Goal: Task Accomplishment & Management: Manage account settings

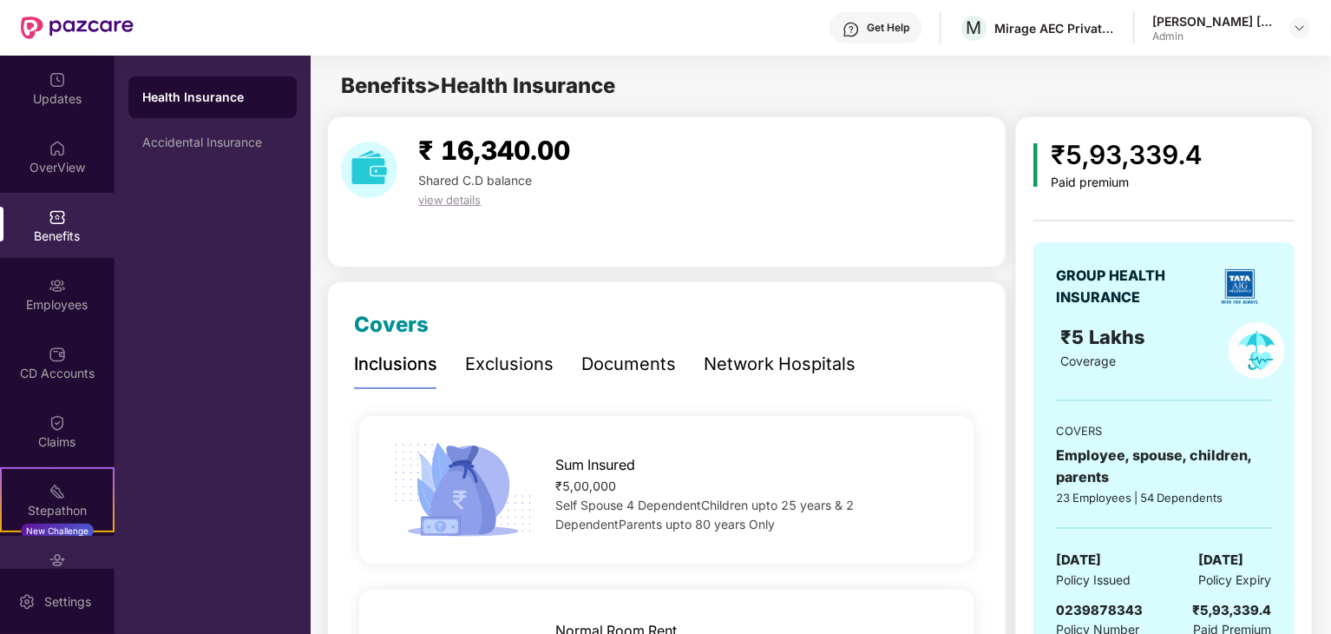
click at [50, 555] on img at bounding box center [57, 559] width 17 height 17
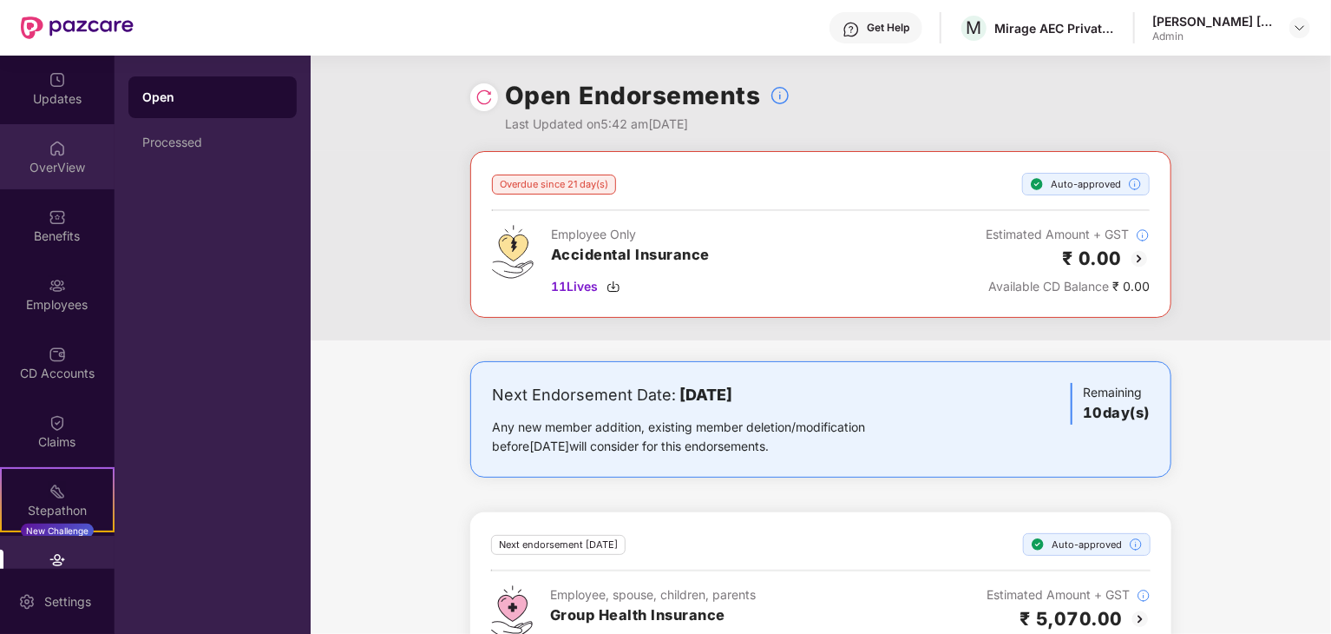
click at [66, 160] on div "OverView" at bounding box center [57, 167] width 115 height 17
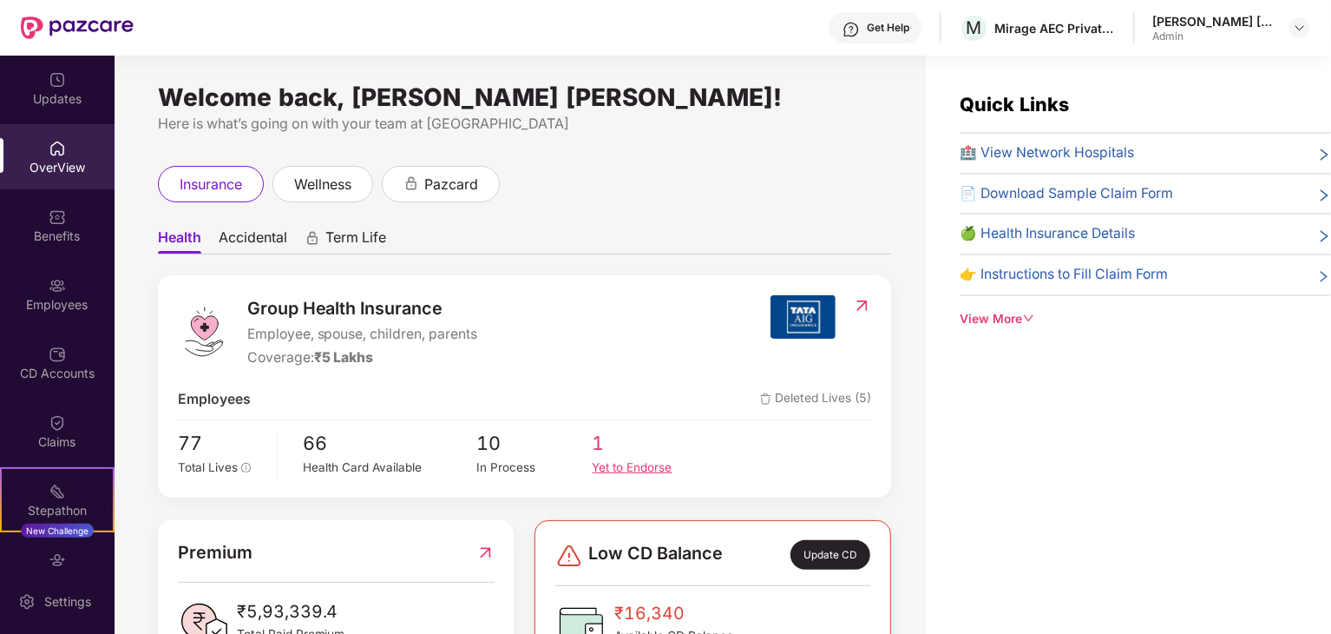
click at [628, 452] on span "1" at bounding box center [650, 444] width 115 height 30
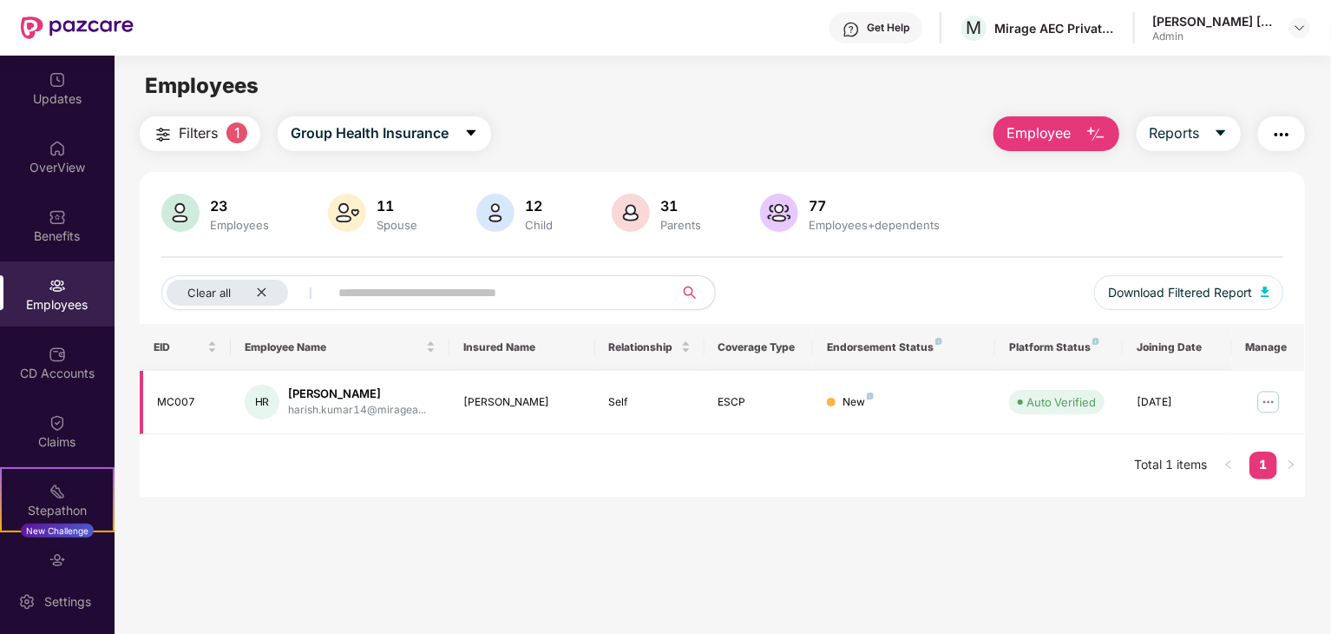
click at [1269, 401] on img at bounding box center [1269, 402] width 28 height 28
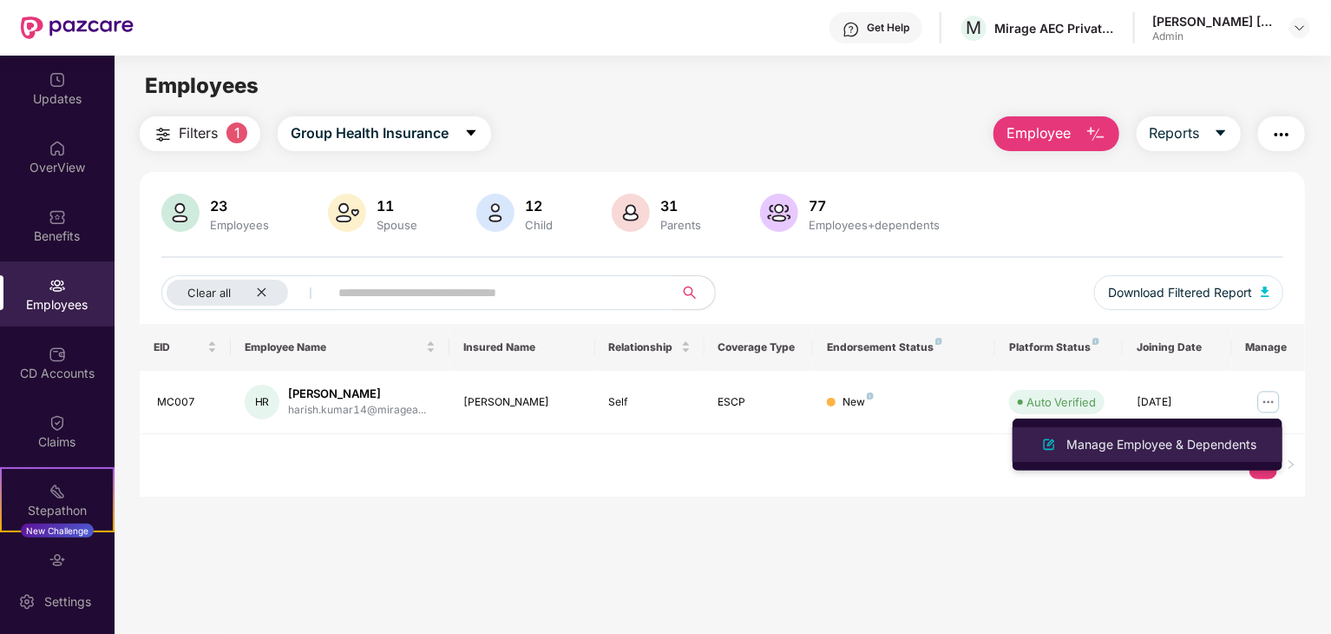
click at [1239, 450] on div "Manage Employee & Dependents" at bounding box center [1161, 444] width 197 height 19
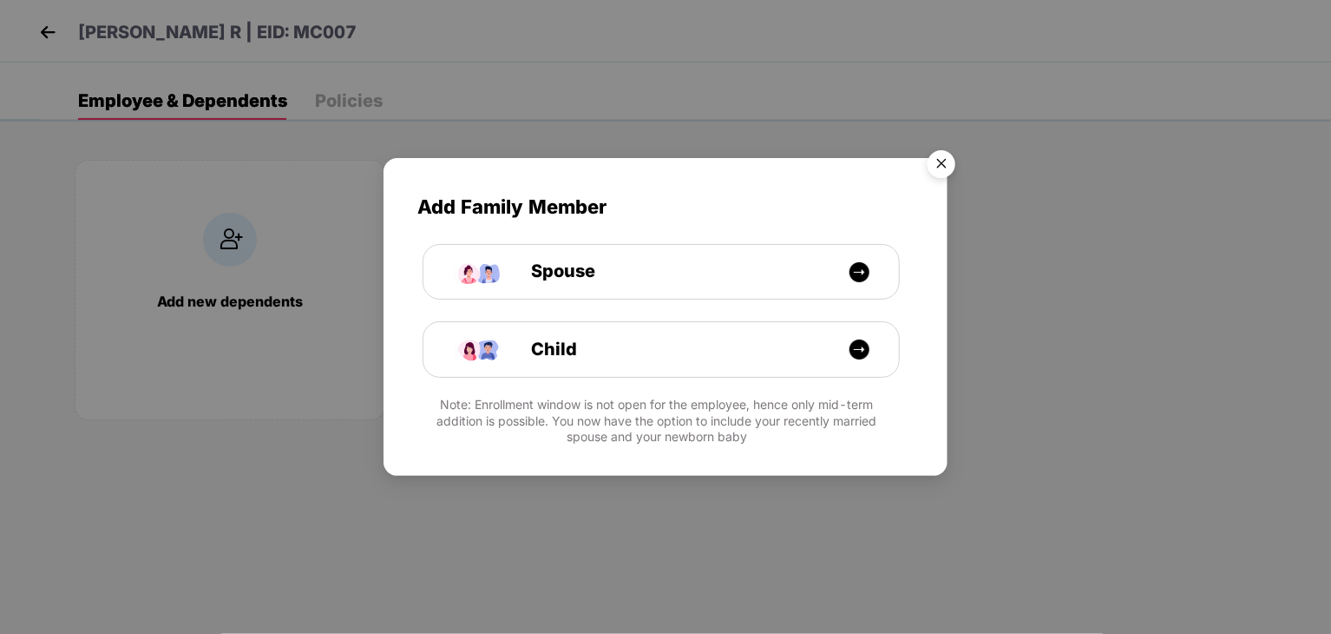
click at [955, 160] on img "Close" at bounding box center [941, 166] width 49 height 49
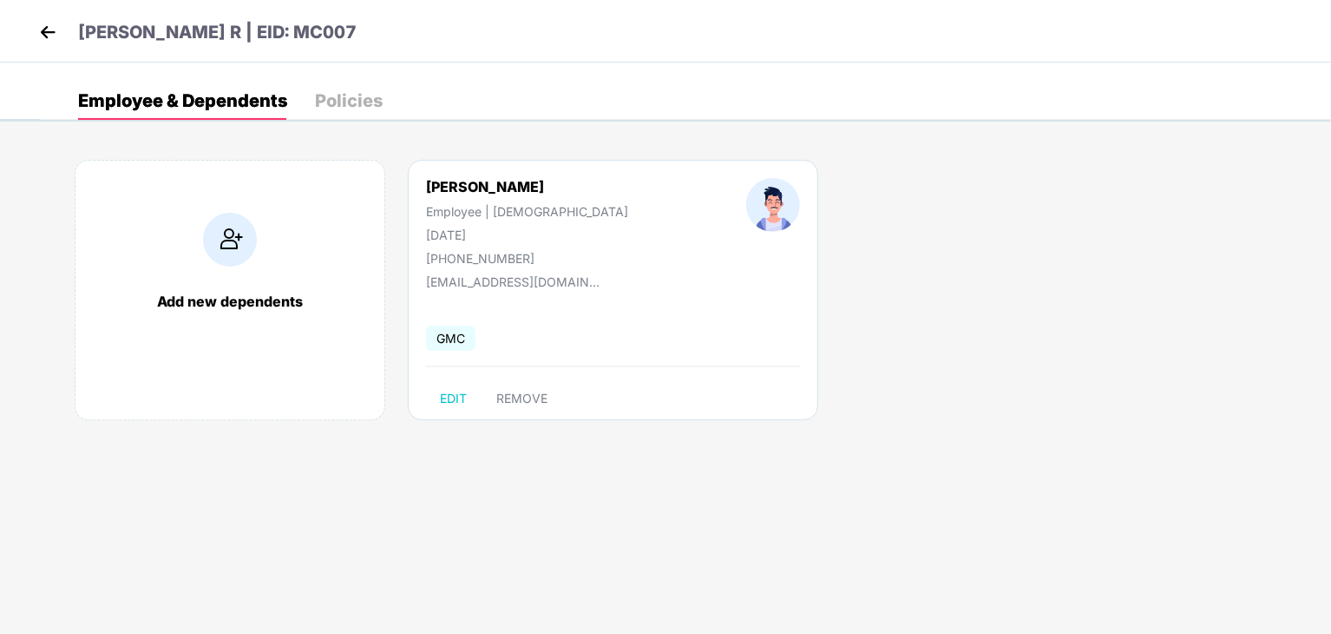
click at [357, 108] on div "Policies" at bounding box center [349, 100] width 68 height 17
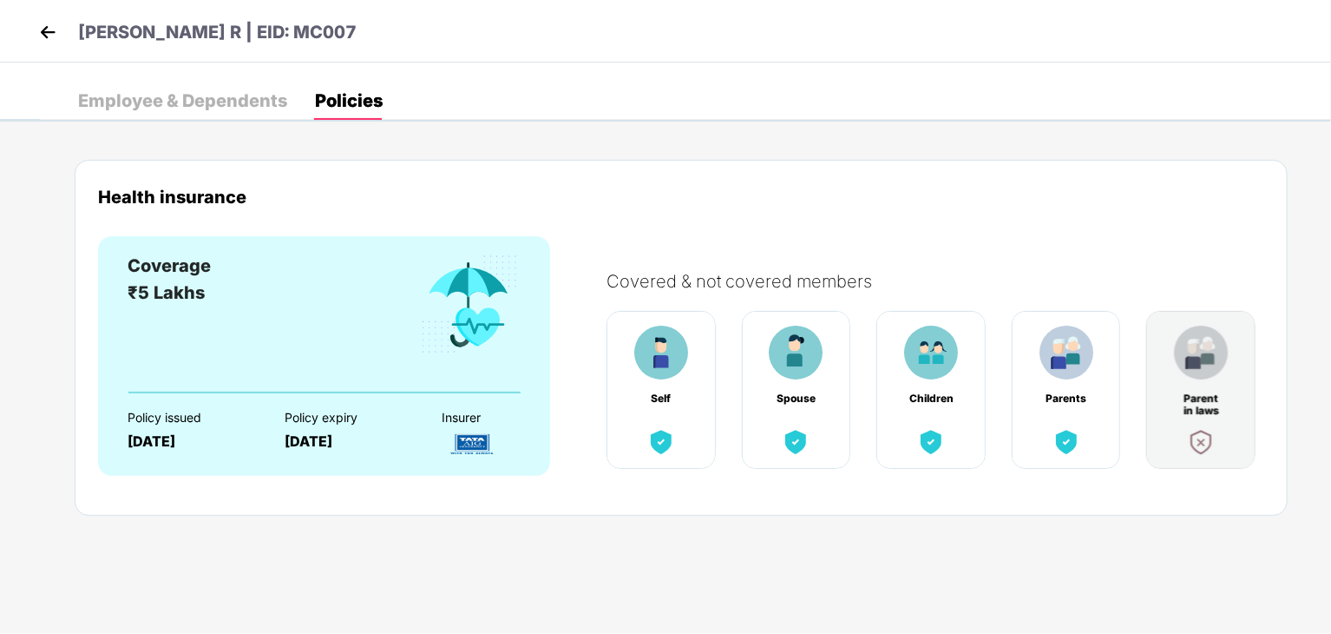
click at [126, 106] on div "Employee & Dependents" at bounding box center [182, 100] width 209 height 17
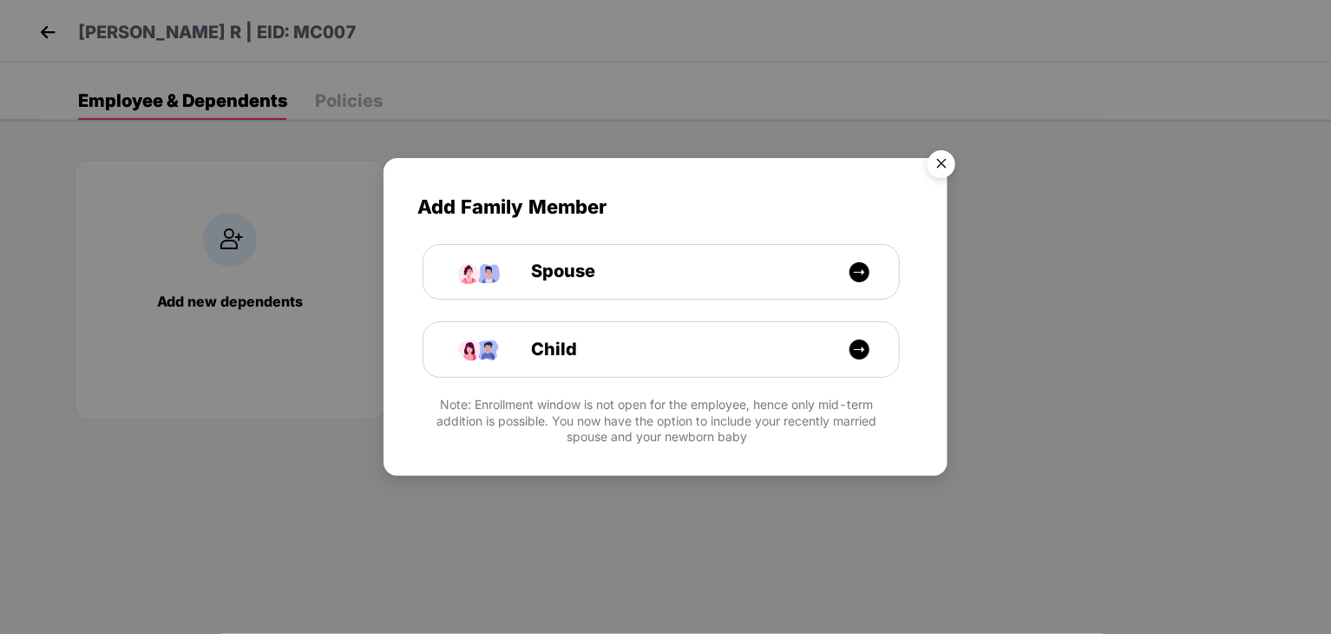
click at [943, 174] on img "Close" at bounding box center [941, 166] width 49 height 49
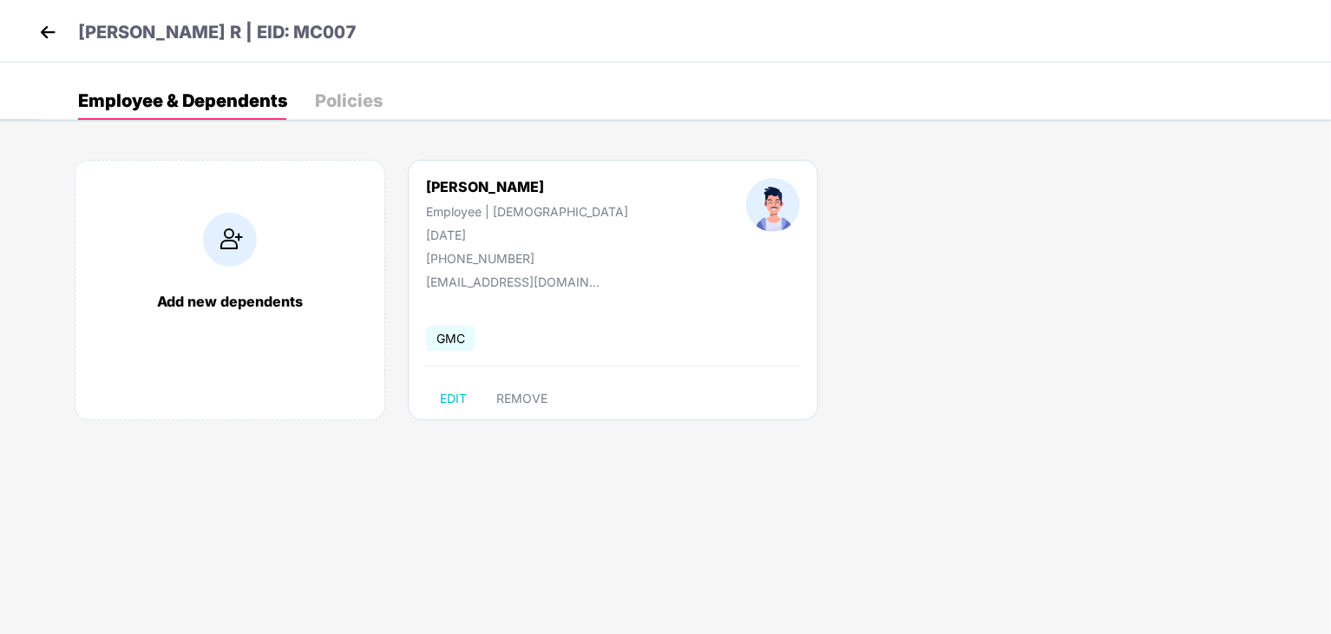
click at [41, 25] on img at bounding box center [48, 32] width 26 height 26
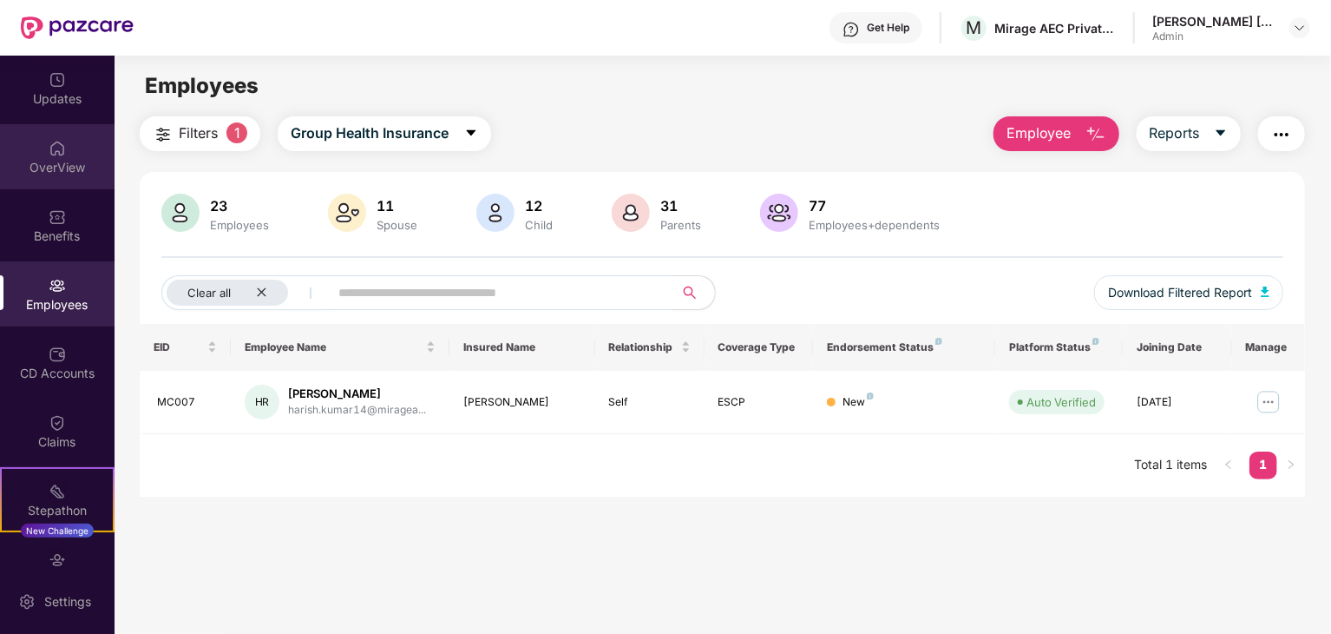
click at [68, 155] on div "OverView" at bounding box center [57, 156] width 115 height 65
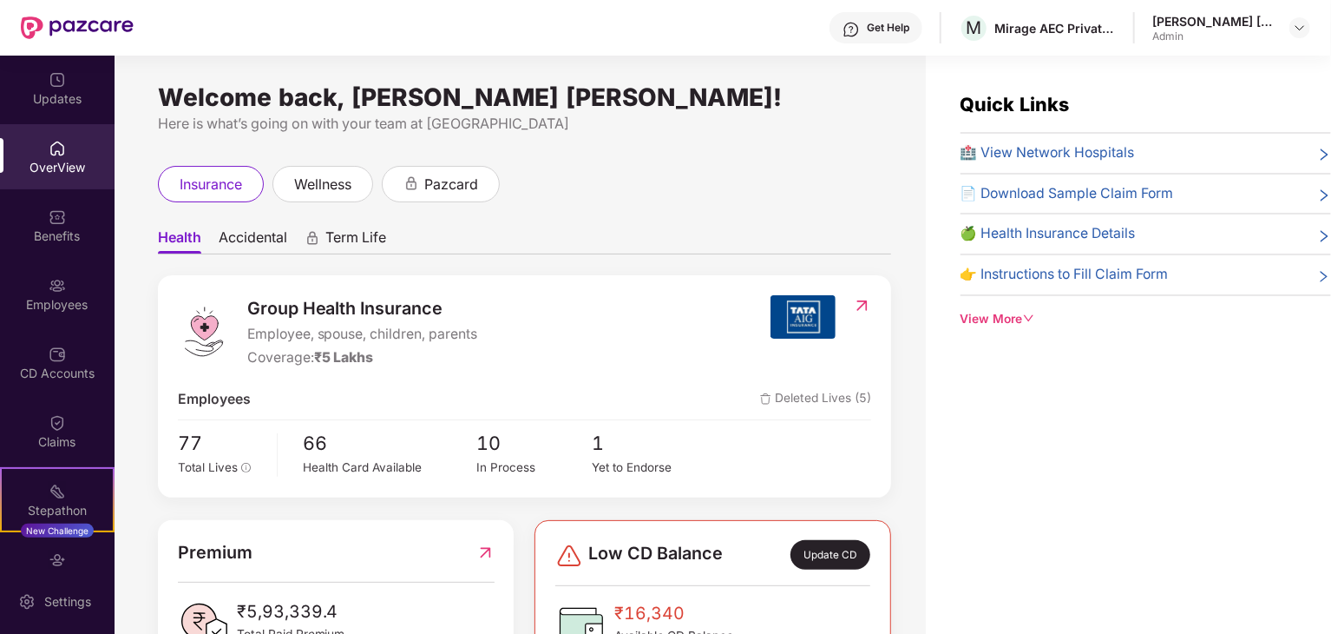
scroll to position [69, 0]
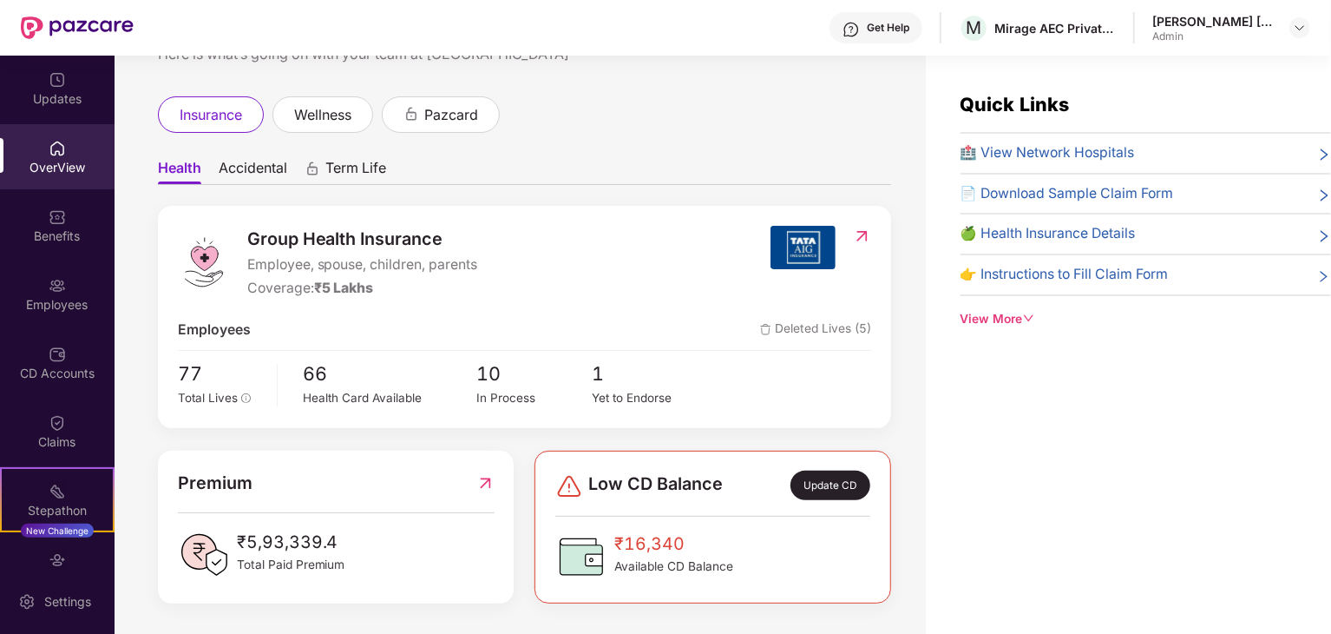
click at [825, 487] on div "Update CD" at bounding box center [831, 485] width 80 height 30
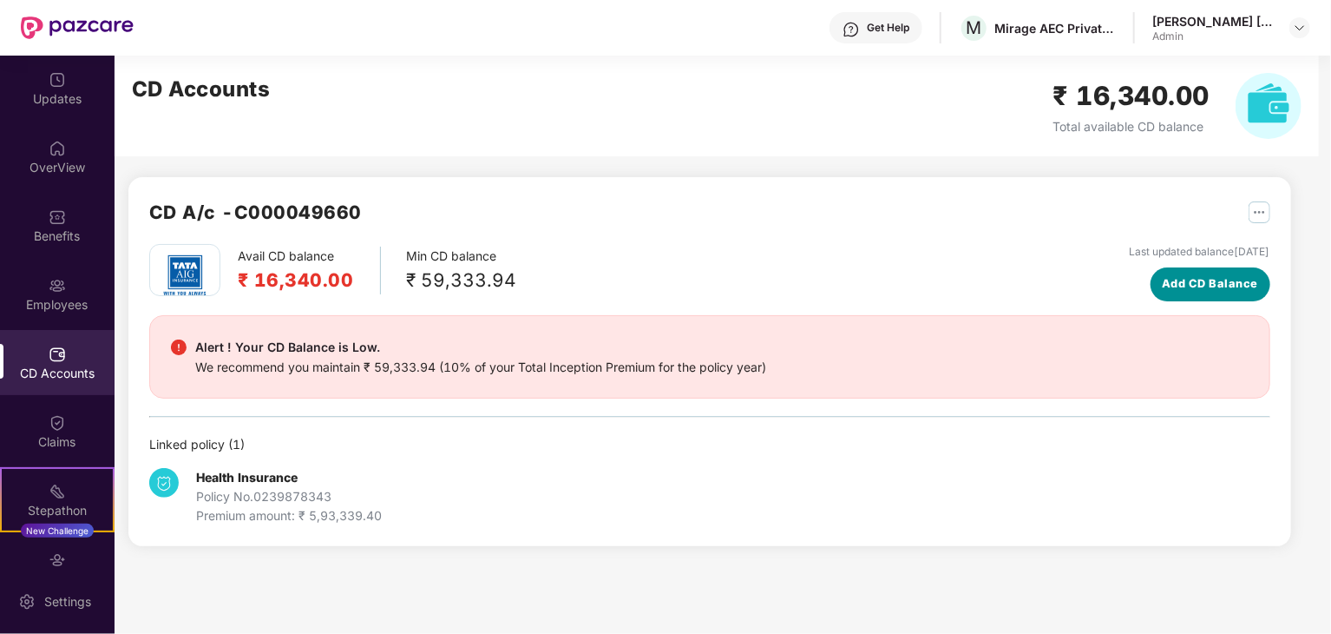
click at [1236, 298] on button "Add CD Balance" at bounding box center [1211, 284] width 120 height 34
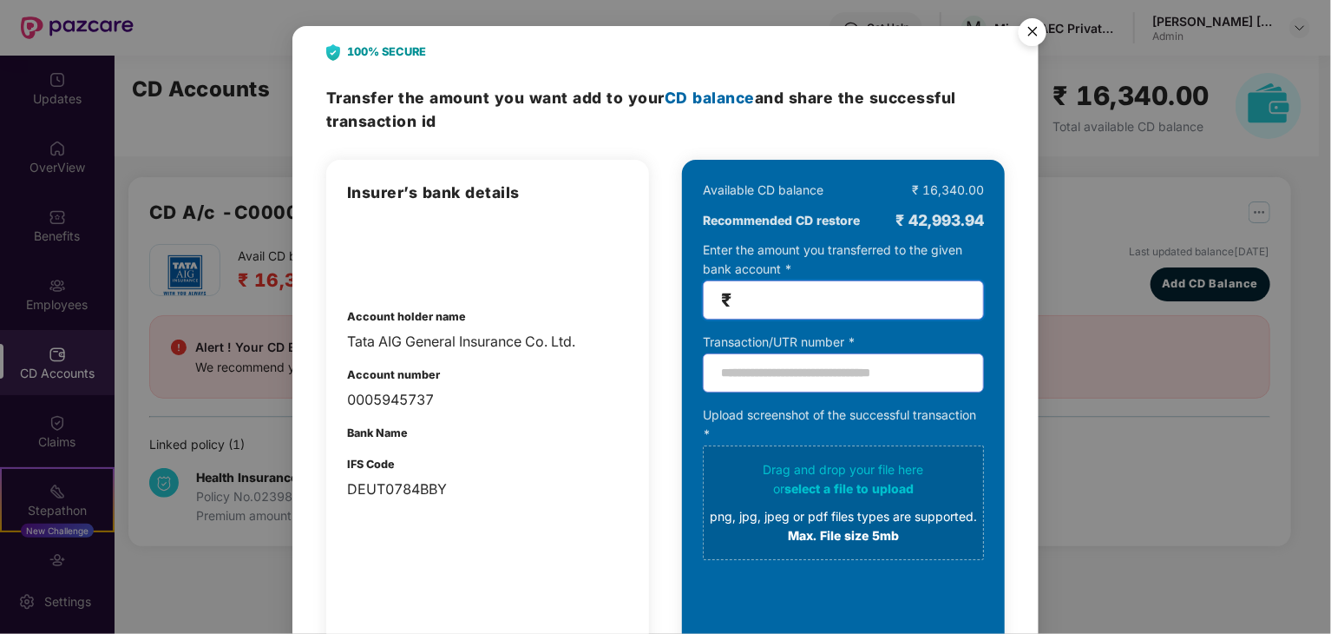
click at [917, 292] on input "number" at bounding box center [850, 300] width 231 height 20
type input "*****"
click at [1029, 36] on img "Close" at bounding box center [1033, 34] width 49 height 49
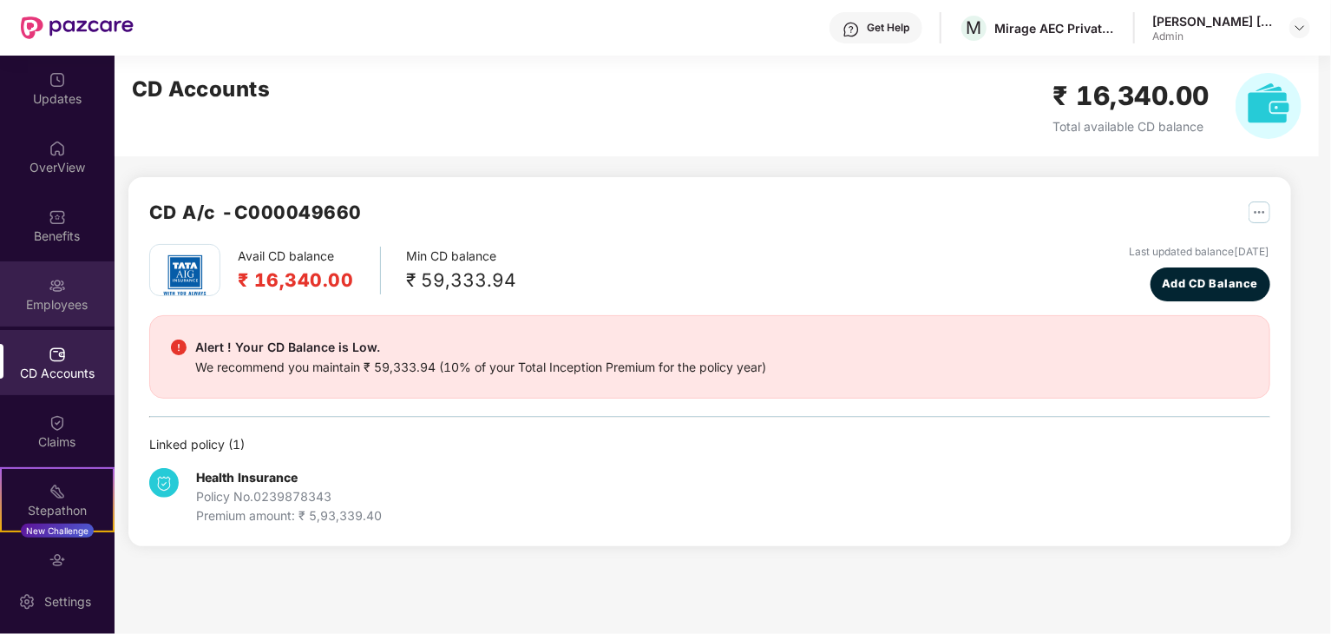
click at [71, 292] on div "Employees" at bounding box center [57, 293] width 115 height 65
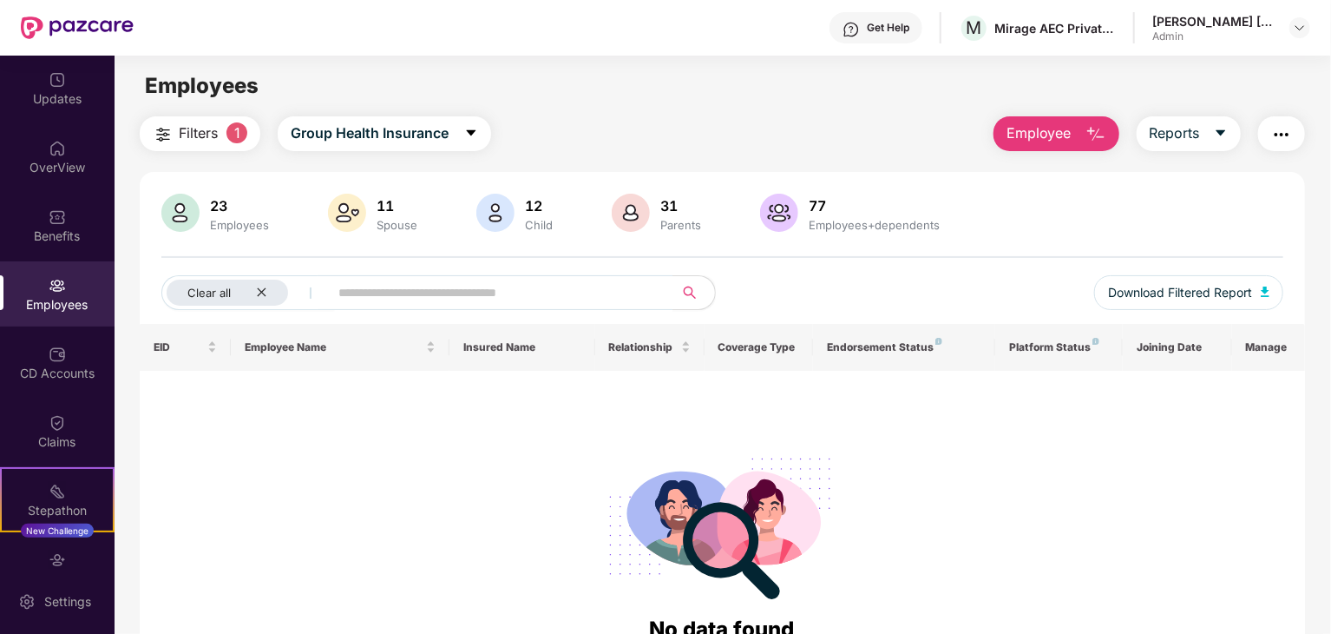
click at [73, 293] on div "Employees" at bounding box center [57, 293] width 115 height 65
click at [230, 222] on div "Employees" at bounding box center [240, 225] width 66 height 14
click at [260, 285] on div "Clear all" at bounding box center [228, 292] width 122 height 26
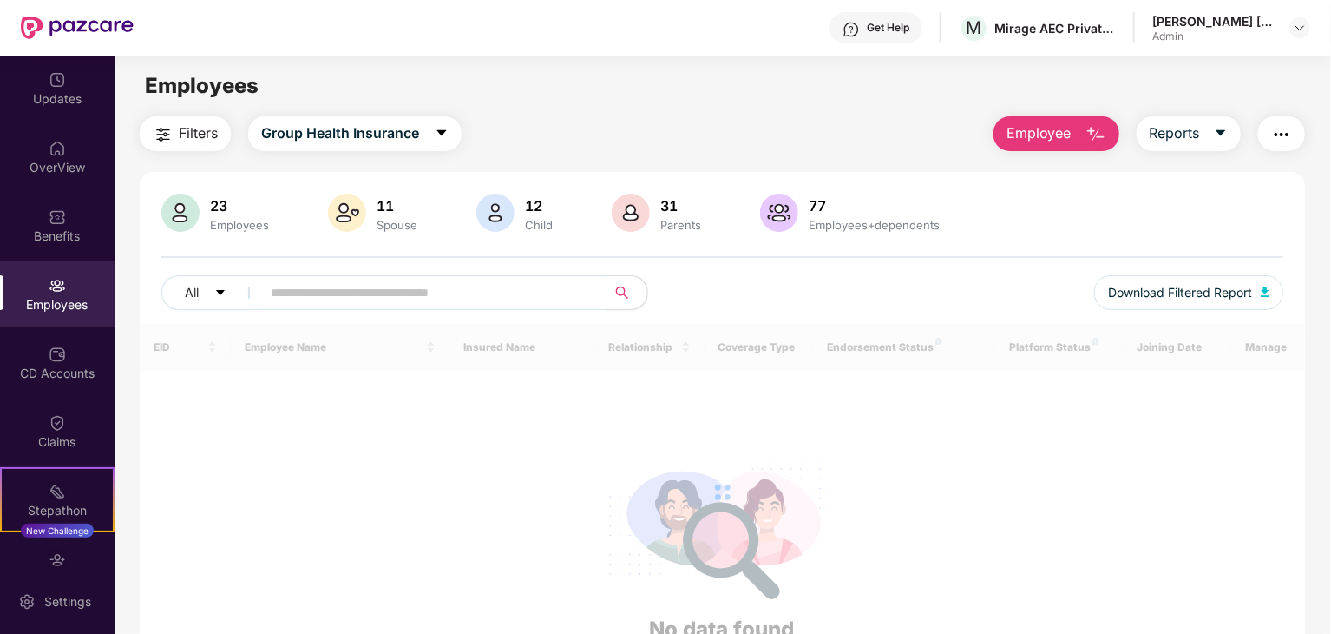
click at [286, 292] on input "text" at bounding box center [427, 292] width 312 height 26
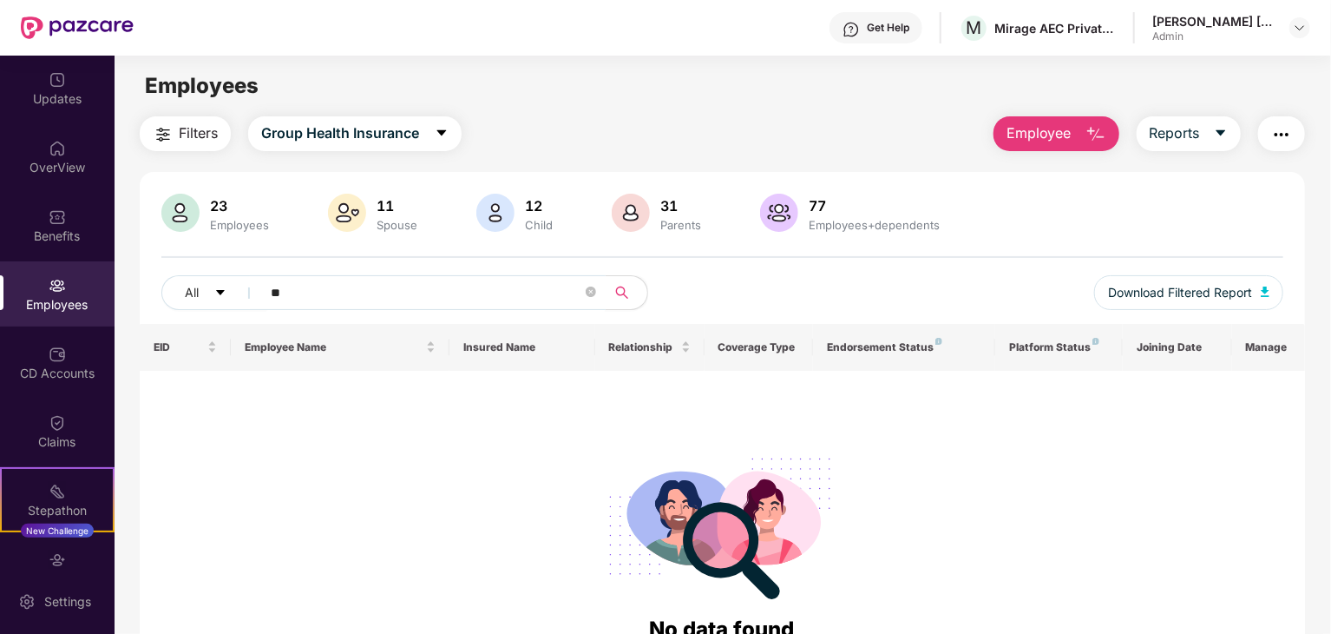
type input "*"
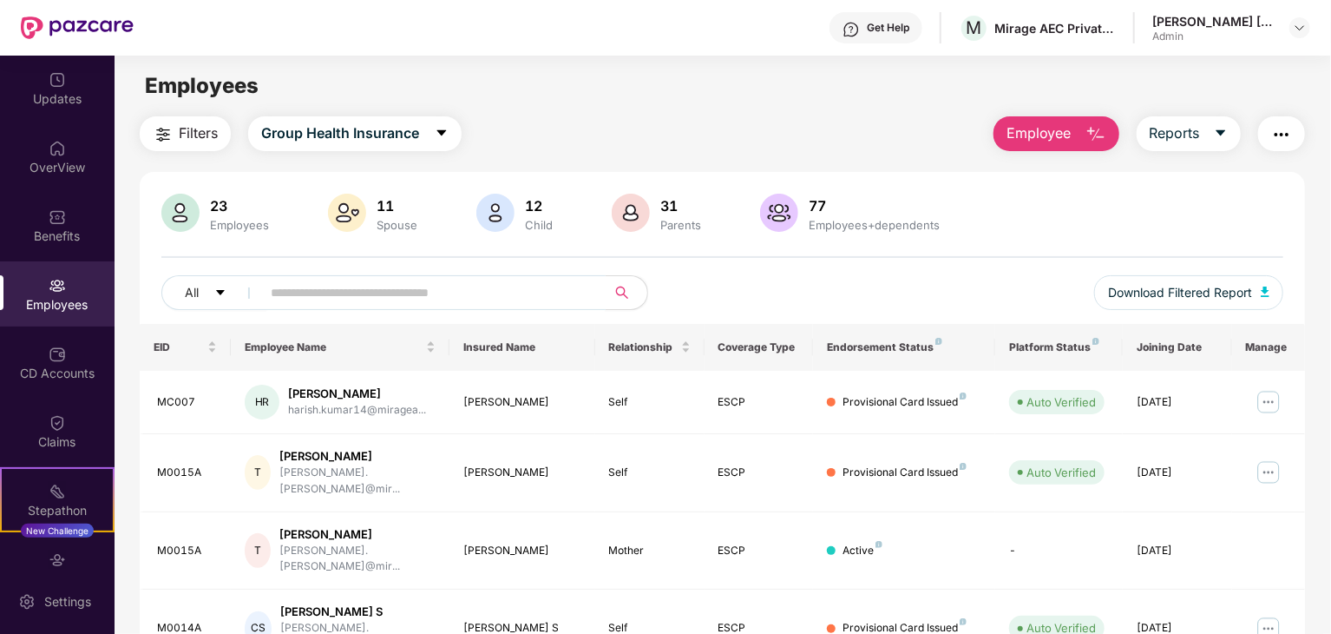
click at [345, 292] on input "text" at bounding box center [427, 292] width 312 height 26
click at [397, 398] on div "[PERSON_NAME]" at bounding box center [357, 393] width 138 height 16
click at [1271, 397] on img at bounding box center [1269, 402] width 28 height 28
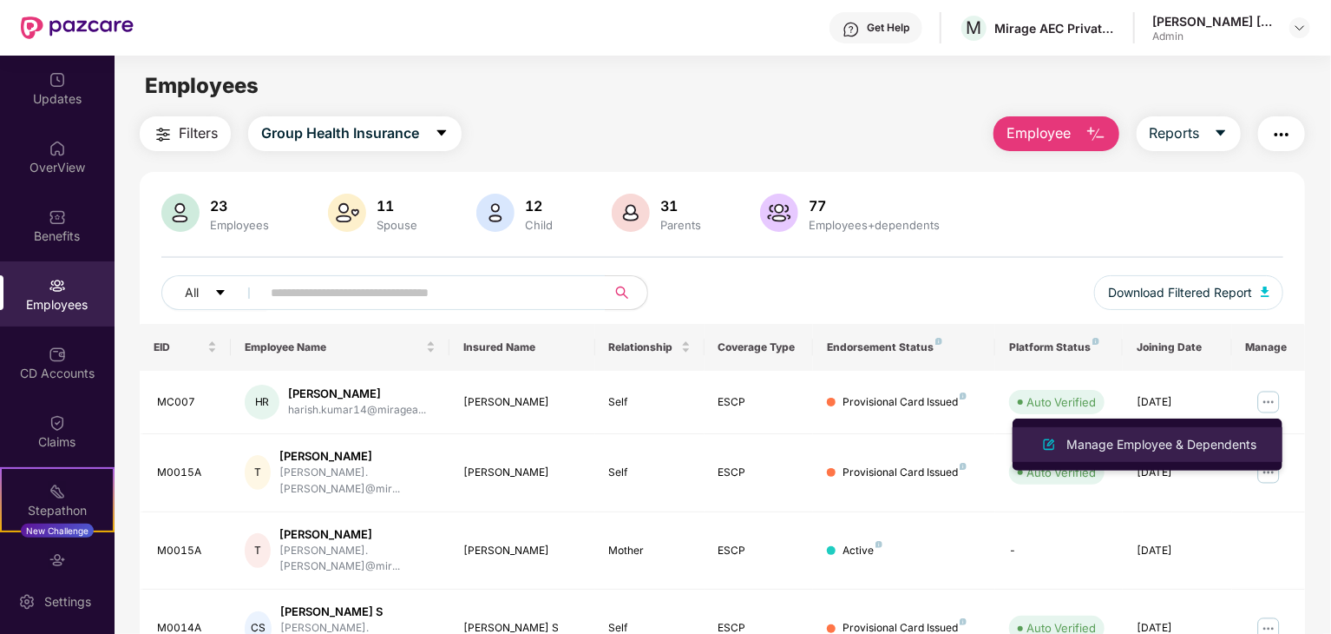
click at [1222, 446] on div "Manage Employee & Dependents" at bounding box center [1161, 444] width 197 height 19
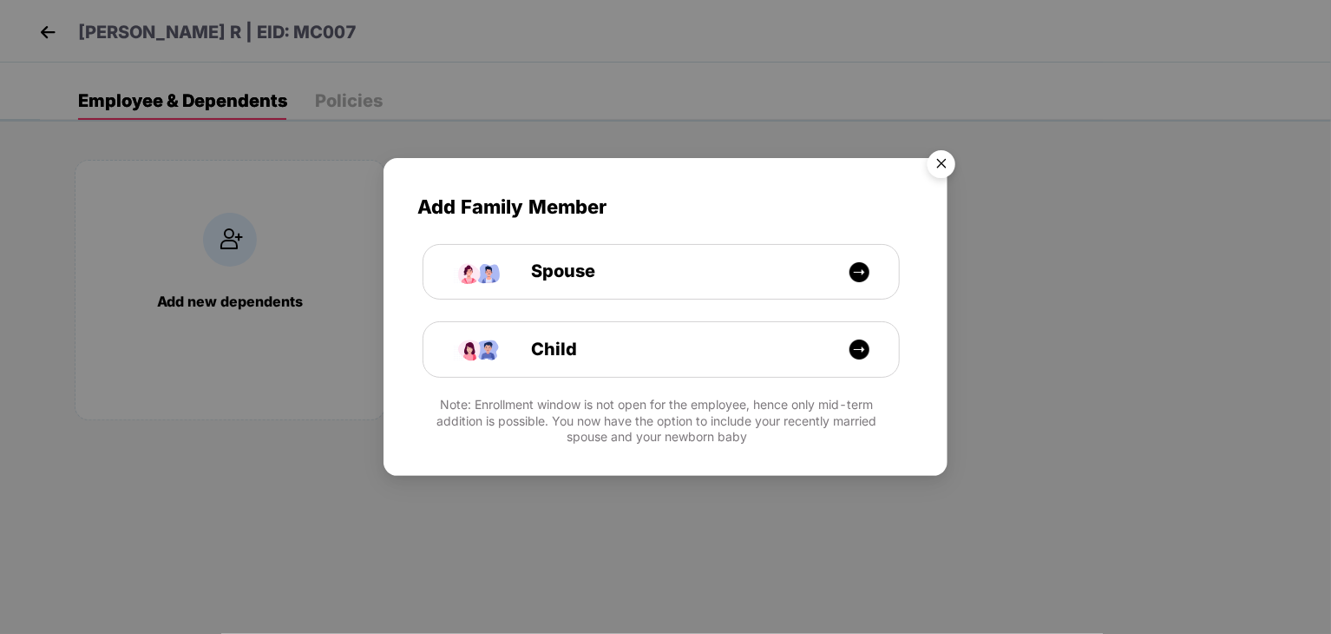
click at [945, 158] on img "Close" at bounding box center [941, 166] width 49 height 49
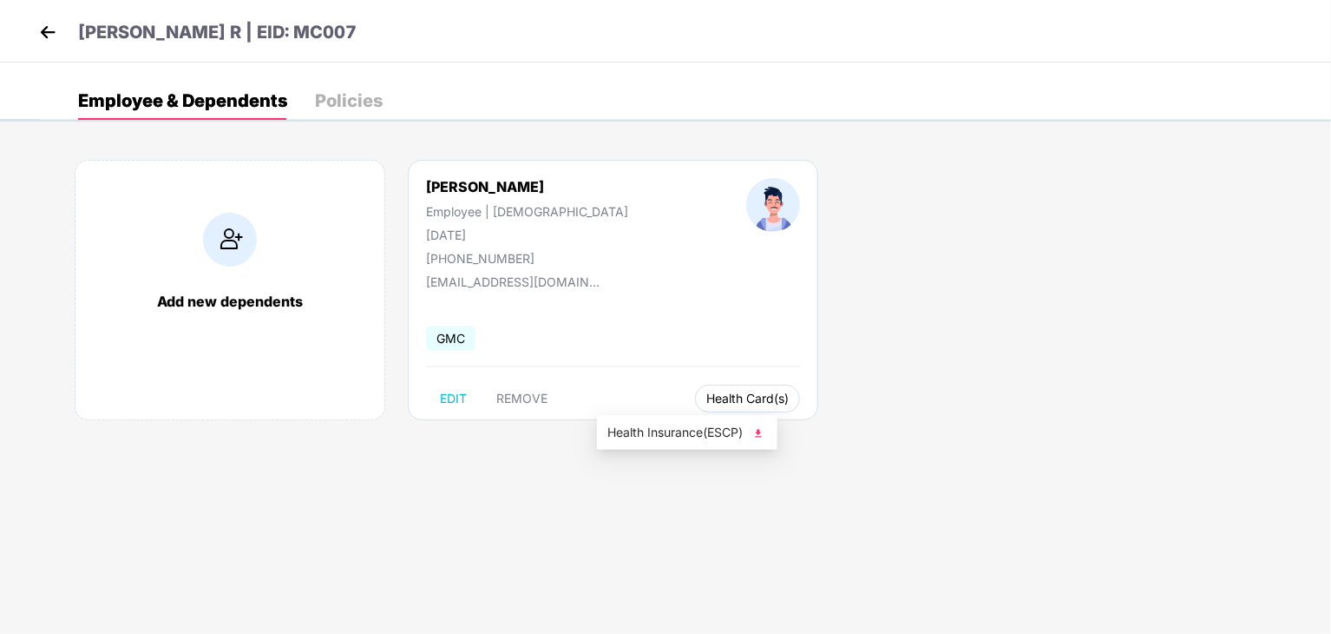
click at [706, 398] on span "Health Card(s)" at bounding box center [747, 398] width 82 height 9
click at [755, 431] on img at bounding box center [758, 432] width 17 height 17
click at [38, 38] on img at bounding box center [48, 32] width 26 height 26
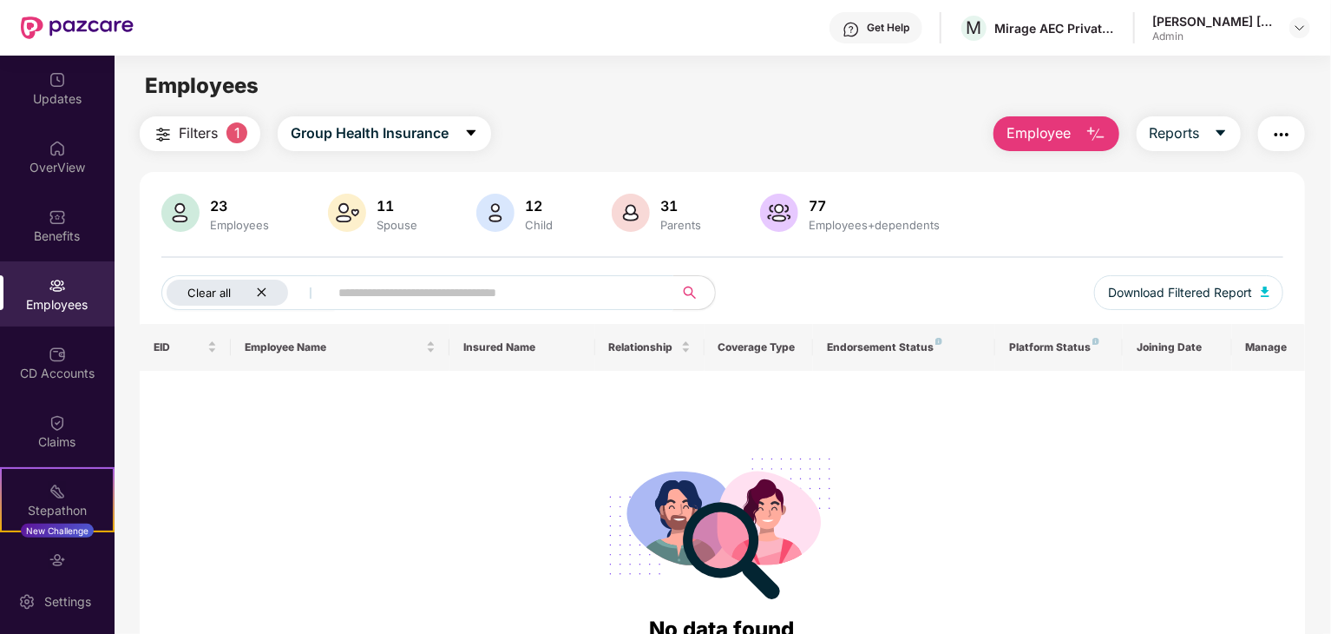
drag, startPoint x: 261, startPoint y: 294, endPoint x: 359, endPoint y: 296, distance: 98.1
click at [359, 296] on div "Clear all" at bounding box center [441, 292] width 561 height 35
click at [359, 296] on input "text" at bounding box center [494, 292] width 312 height 26
click at [262, 295] on icon "close" at bounding box center [261, 291] width 11 height 11
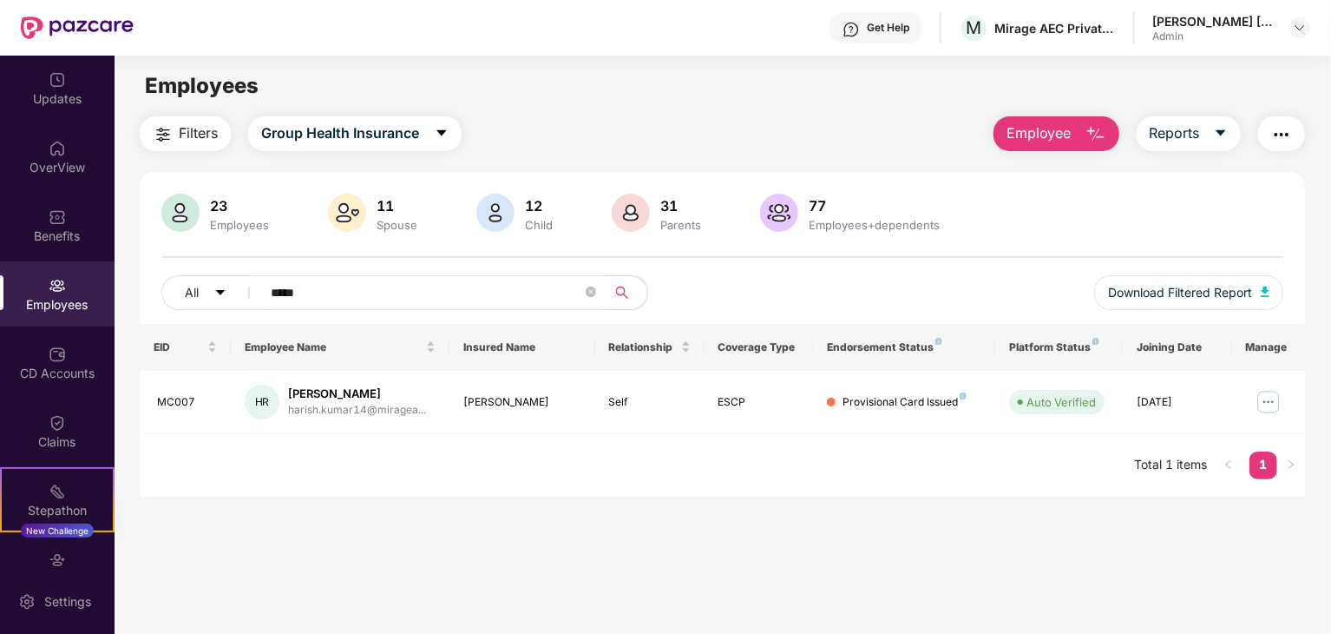
click at [367, 286] on input "*****" at bounding box center [427, 292] width 312 height 26
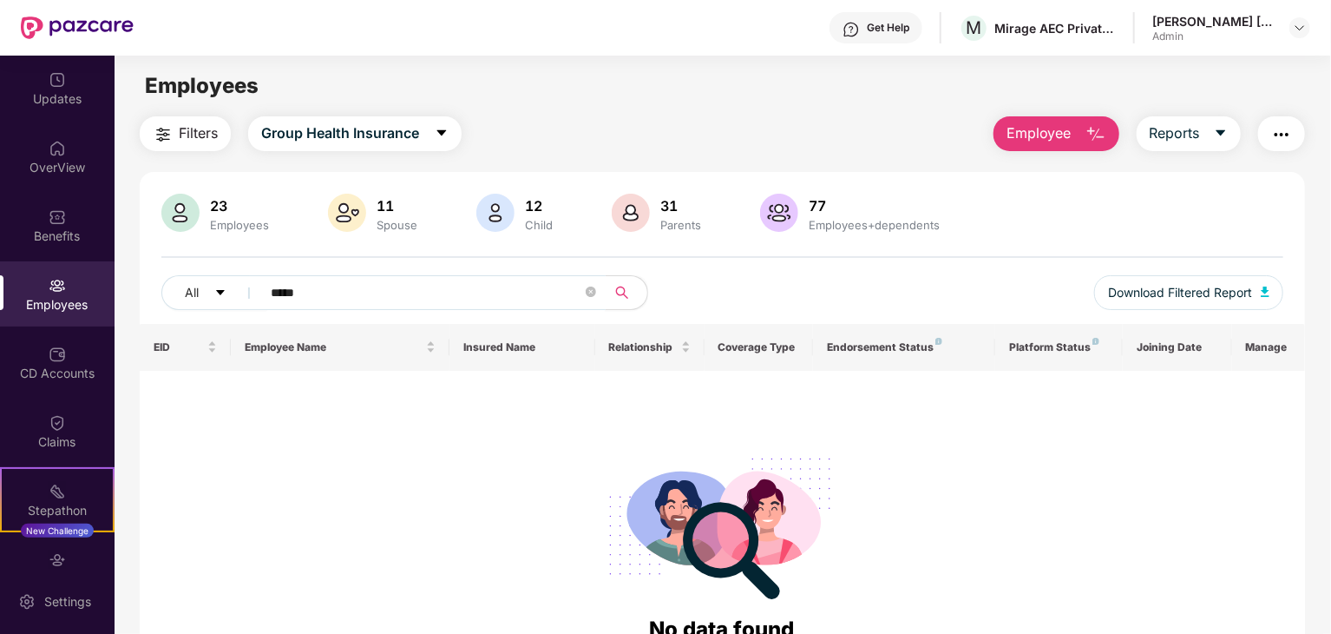
type input "*****"
